Goal: Navigation & Orientation: Go to known website

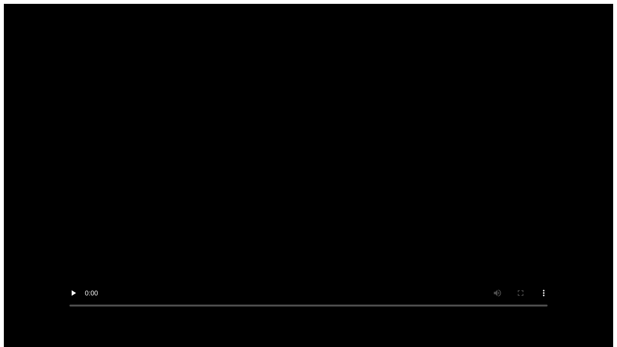
scroll to position [8, 0]
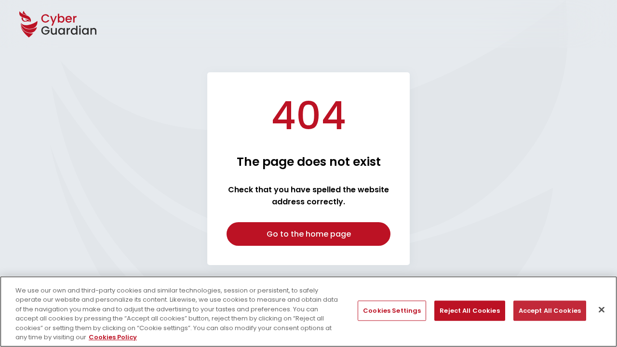
click at [546, 310] on button "Accept All Cookies" at bounding box center [549, 311] width 73 height 20
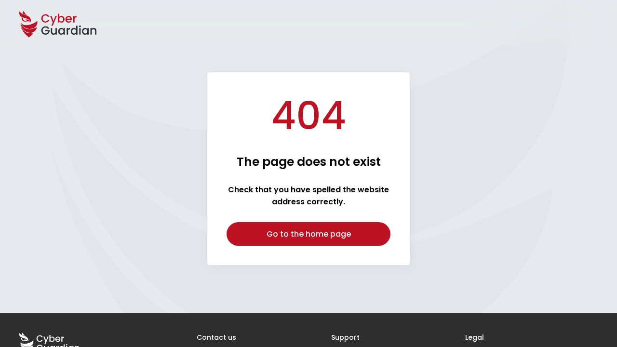
scroll to position [75, 0]
